Goal: Navigation & Orientation: Find specific page/section

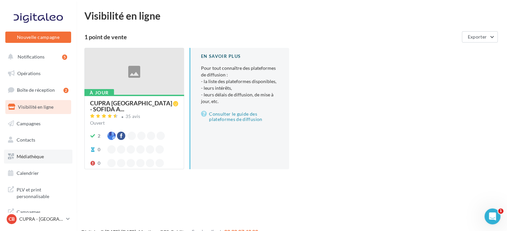
click at [43, 162] on link "Médiathèque" at bounding box center [38, 156] width 68 height 14
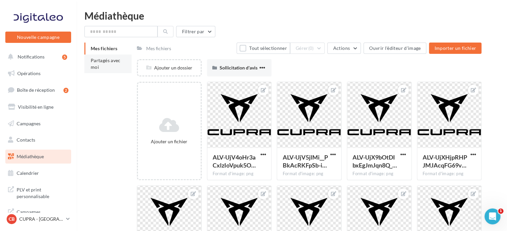
click at [107, 61] on span "Partagés avec moi" at bounding box center [106, 63] width 30 height 12
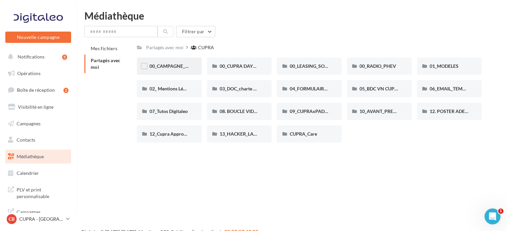
click at [178, 69] on div "00_CAMPAGNE_OCTOBRE" at bounding box center [169, 66] width 40 height 7
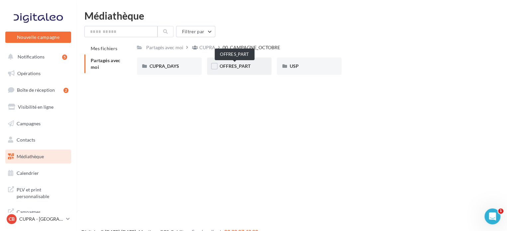
click at [232, 65] on span "OFFRES_PART" at bounding box center [235, 66] width 31 height 6
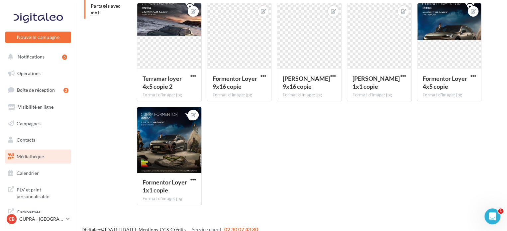
scroll to position [62, 0]
